Goal: Obtain resource: Download file/media

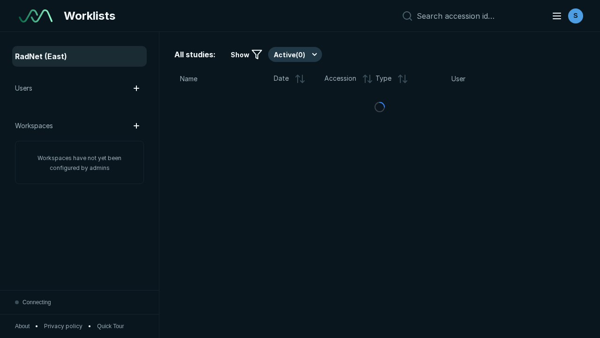
scroll to position [2561, 3906]
